Goal: Check status

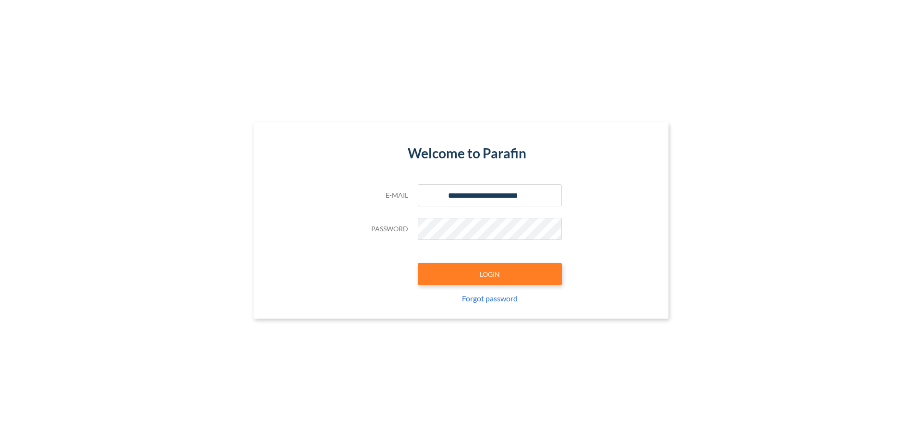
type input "**********"
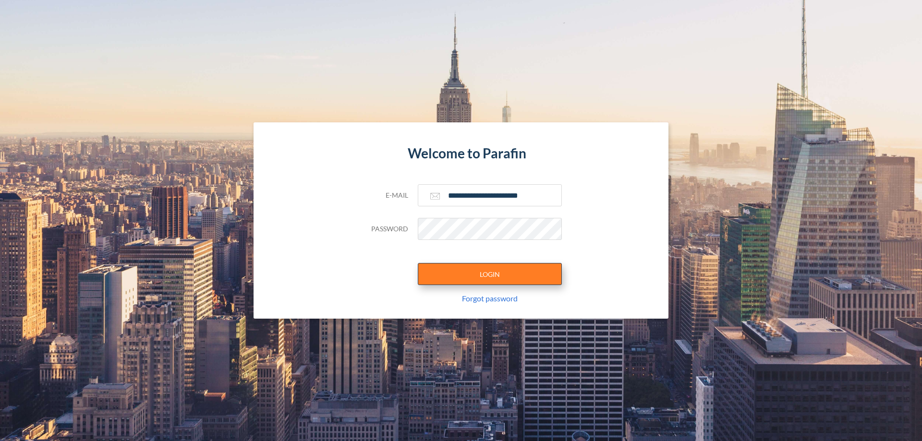
click at [490, 274] on button "LOGIN" at bounding box center [490, 274] width 144 height 22
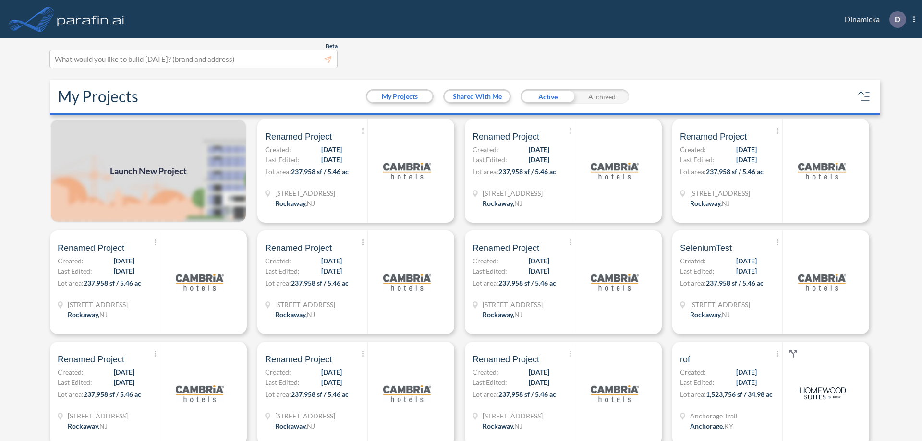
scroll to position [2, 0]
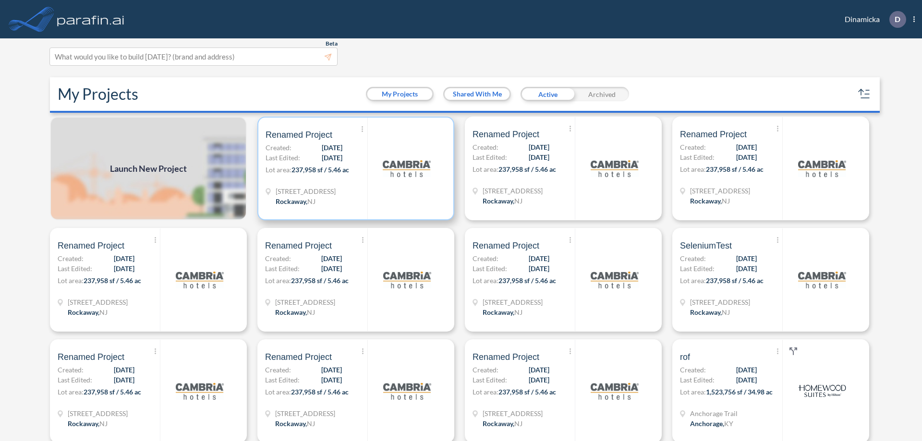
click at [354, 168] on p "Lot area: 237,958 sf / 5.46 ac" at bounding box center [316, 172] width 102 height 14
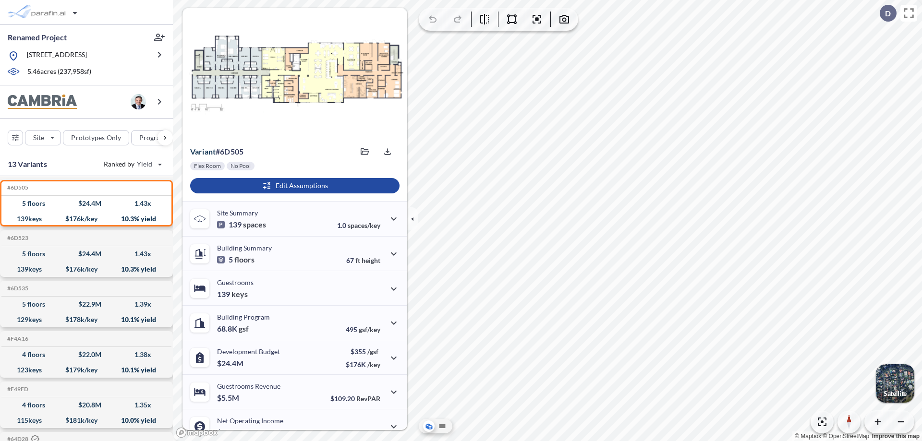
scroll to position [48, 0]
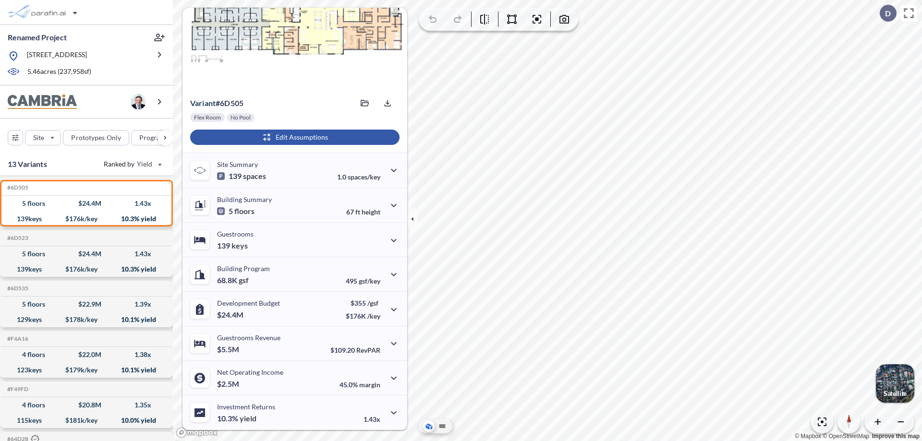
click at [293, 137] on div "button" at bounding box center [294, 137] width 209 height 15
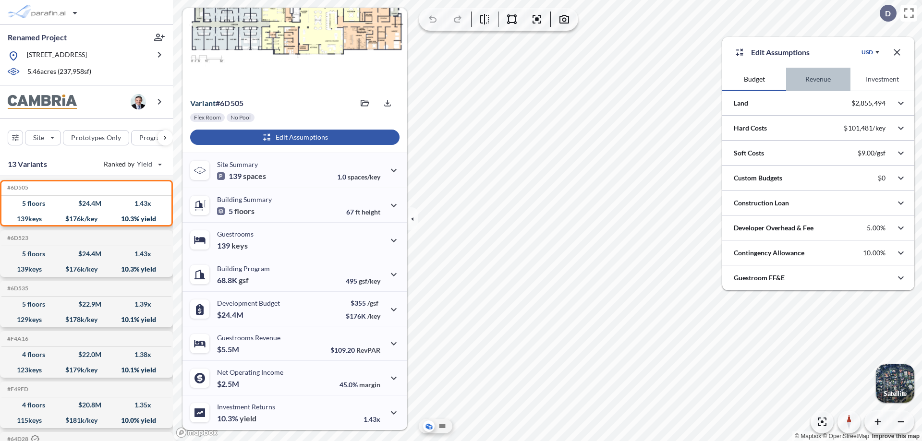
click at [817, 79] on button "Revenue" at bounding box center [818, 79] width 64 height 23
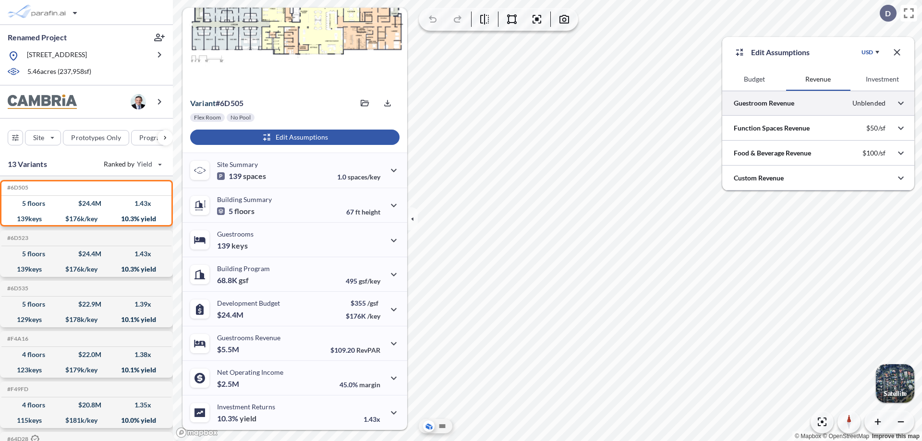
click at [818, 103] on div at bounding box center [818, 103] width 192 height 24
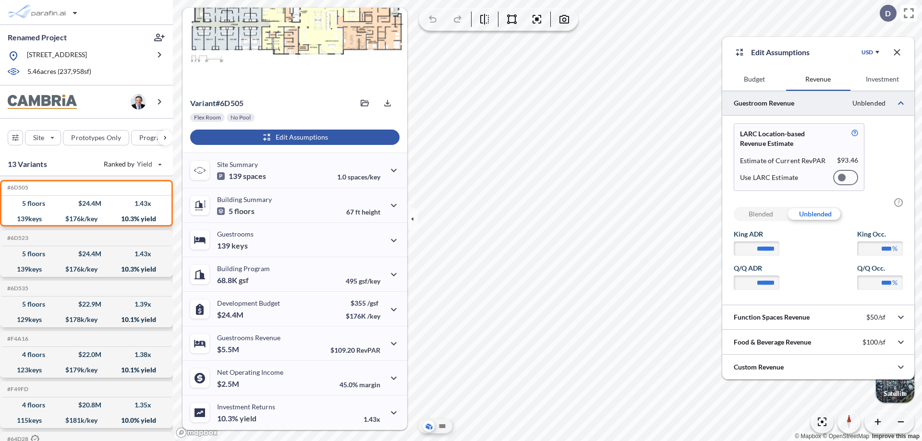
click at [845, 178] on div at bounding box center [845, 177] width 25 height 15
